Goal: Task Accomplishment & Management: Use online tool/utility

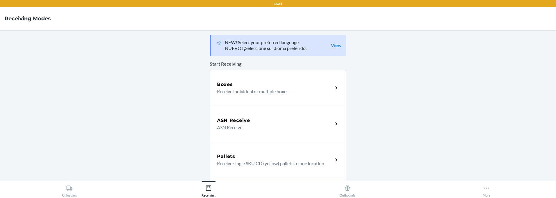
click at [276, 83] on div "Boxes" at bounding box center [275, 84] width 116 height 7
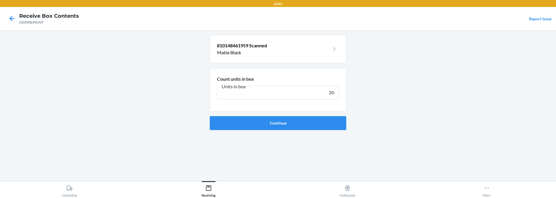
type input "200"
click button "Continue" at bounding box center [278, 123] width 137 height 14
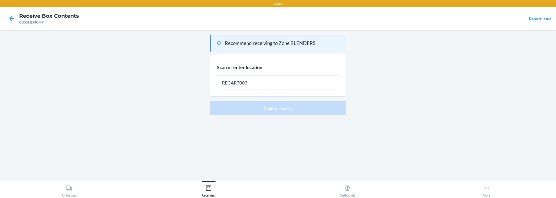
type input "RECART003"
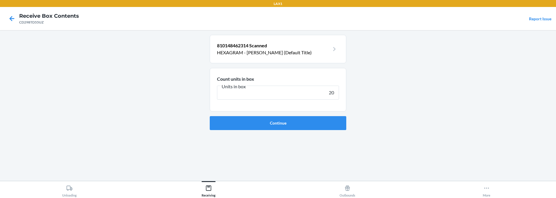
type input "200"
click button "Continue" at bounding box center [278, 123] width 137 height 14
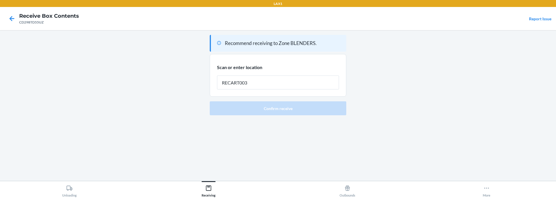
type input "RECART003"
